Goal: Information Seeking & Learning: Learn about a topic

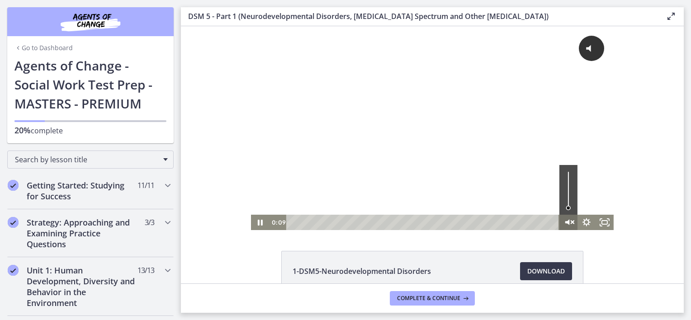
click at [567, 220] on icon "Unmute" at bounding box center [569, 222] width 22 height 19
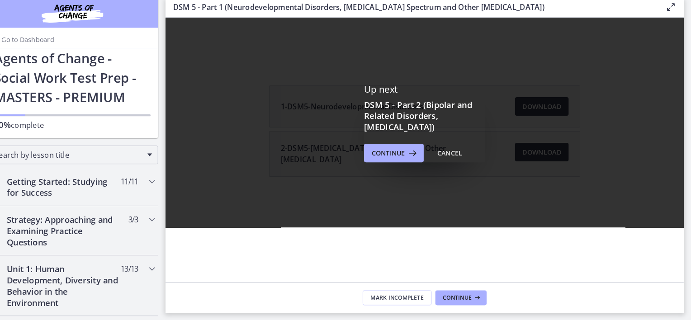
scroll to position [0, 0]
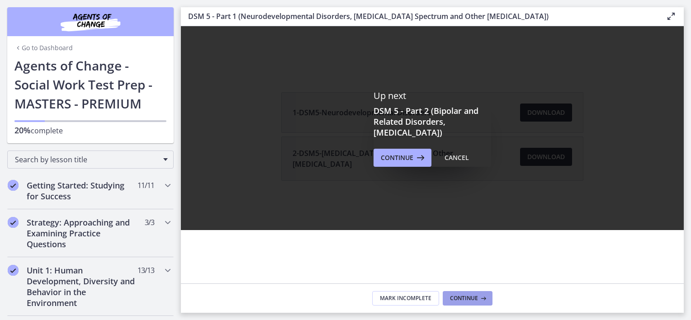
click at [466, 299] on span "Continue" at bounding box center [464, 298] width 28 height 7
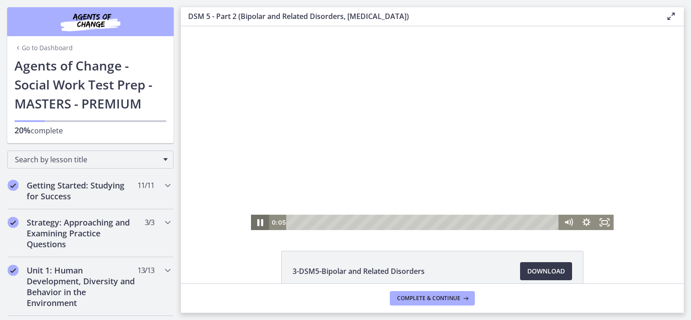
click at [257, 225] on icon "Pause" at bounding box center [260, 222] width 22 height 19
